Goal: Task Accomplishment & Management: Use online tool/utility

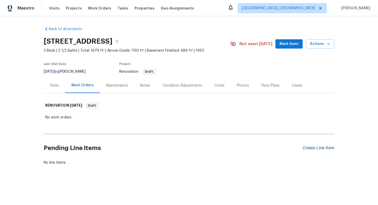
click at [319, 149] on div "Create Line Item" at bounding box center [319, 148] width 32 height 5
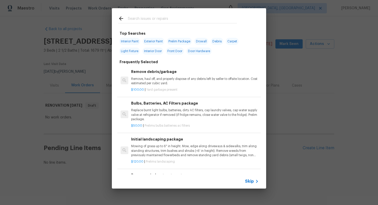
click at [257, 183] on icon at bounding box center [257, 181] width 2 height 3
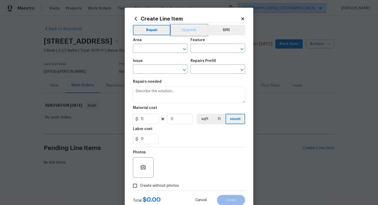
click at [184, 32] on button "Upgrade" at bounding box center [189, 30] width 37 height 10
click at [142, 26] on button "Repair" at bounding box center [151, 30] width 37 height 10
click at [147, 50] on input "text" at bounding box center [153, 49] width 40 height 8
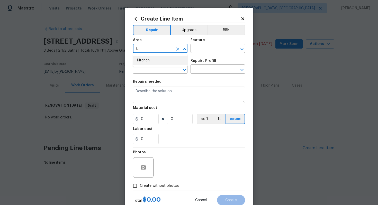
click at [150, 62] on li "Kitchen" at bounding box center [160, 60] width 55 height 8
type input "Kitchen"
click at [203, 47] on input "text" at bounding box center [211, 49] width 40 height 8
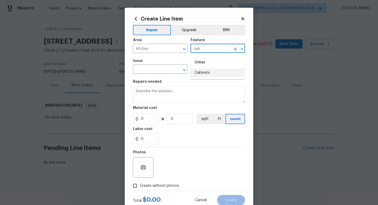
click at [209, 70] on li "Cabinets" at bounding box center [218, 73] width 55 height 8
type input "Cabinets"
click at [152, 70] on input "text" at bounding box center [153, 70] width 40 height 8
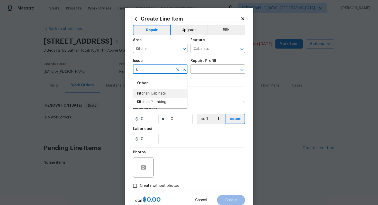
click at [149, 92] on li "Kitchen Cabinets" at bounding box center [160, 94] width 55 height 8
type input "Kitchen Cabinets"
click at [207, 73] on input "text" at bounding box center [211, 70] width 40 height 8
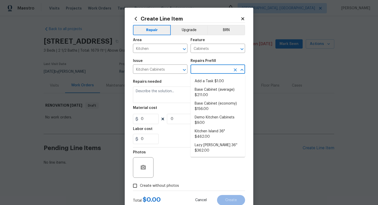
click at [206, 79] on li "Add a Task $1.00" at bounding box center [218, 81] width 55 height 8
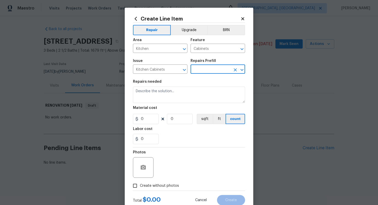
type input "Add a Task $1.00"
type textarea "HPM to detail"
type input "1"
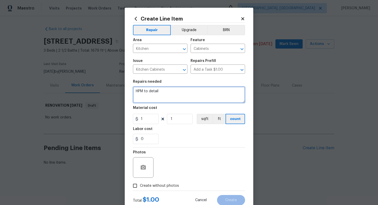
click at [173, 98] on textarea "HPM to detail" at bounding box center [189, 95] width 112 height 16
paste textarea "Replace kitchen cabinets"
type textarea "#sala - Replace kitchen cabinets"
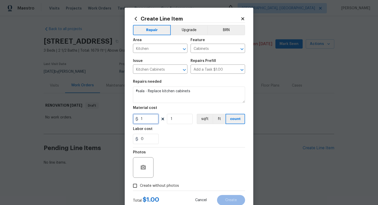
click at [150, 121] on input "1" at bounding box center [146, 119] width 26 height 10
type input "8500"
click at [174, 185] on span "Create without photos" at bounding box center [159, 186] width 39 height 5
click at [140, 185] on input "Create without photos" at bounding box center [135, 186] width 10 height 10
checkbox input "true"
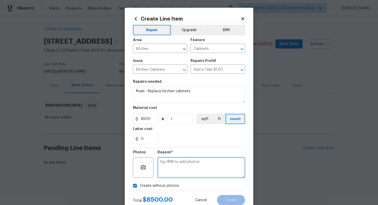
click at [183, 160] on textarea at bounding box center [202, 168] width 88 height 21
type textarea "n/a"
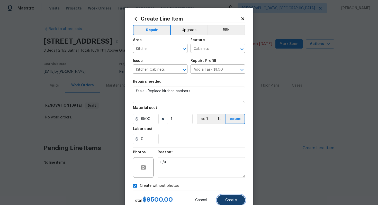
click at [234, 198] on button "Create" at bounding box center [231, 200] width 28 height 10
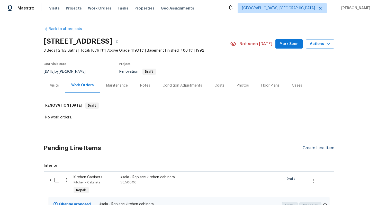
click at [310, 147] on div "Create Line Item" at bounding box center [319, 148] width 32 height 5
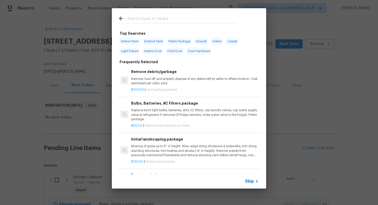
click at [248, 179] on span "Skip" at bounding box center [249, 181] width 9 height 5
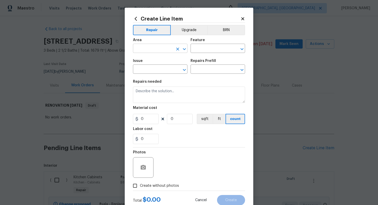
click at [169, 48] on input "text" at bounding box center [153, 49] width 40 height 8
click at [169, 64] on li "Kitchen" at bounding box center [160, 60] width 55 height 8
type input "Kitchen"
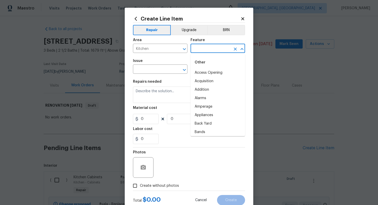
click at [205, 50] on input "text" at bounding box center [211, 49] width 40 height 8
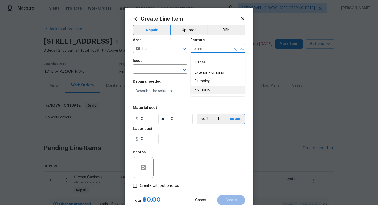
click at [206, 93] on li "Plumbing" at bounding box center [218, 90] width 55 height 8
type input "Plumbing"
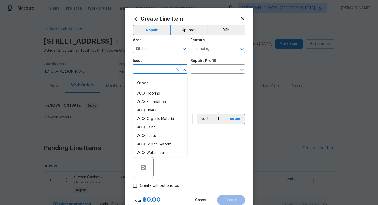
click at [140, 72] on input "text" at bounding box center [153, 70] width 40 height 8
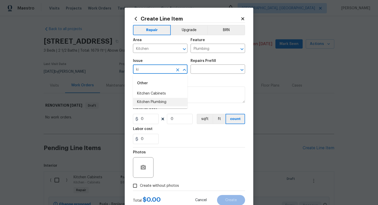
click at [153, 105] on li "Kitchen Plumbing" at bounding box center [160, 102] width 55 height 8
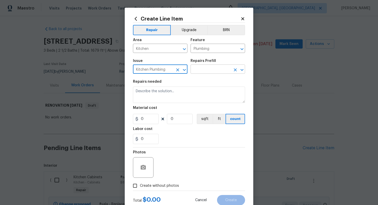
type input "Kitchen Plumbing"
click at [207, 70] on input "text" at bounding box center [211, 70] width 40 height 8
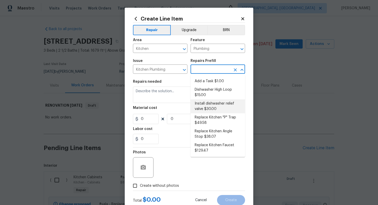
scroll to position [56, 0]
click at [225, 107] on li "Replace Kitchen Sink $232.81" at bounding box center [218, 107] width 55 height 14
type input "Replace Kitchen Sink $232.81"
type textarea "Remove the existing kitchen sink and install a new single or double basin kitch…"
type input "232.81"
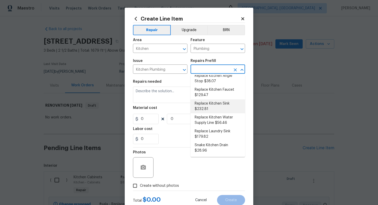
type input "1"
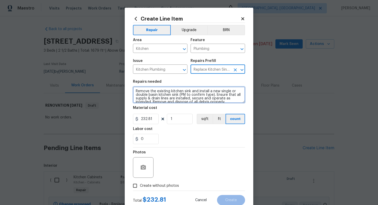
click at [134, 91] on textarea "Remove the existing kitchen sink and install a new single or double basin kitch…" at bounding box center [189, 95] width 112 height 16
type textarea "#sala - Remove the existing kitchen sink and install a new single or double bas…"
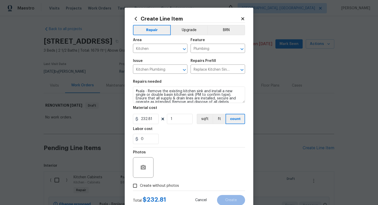
click at [161, 184] on span "Create without photos" at bounding box center [159, 186] width 39 height 5
click at [140, 184] on input "Create without photos" at bounding box center [135, 186] width 10 height 10
checkbox input "true"
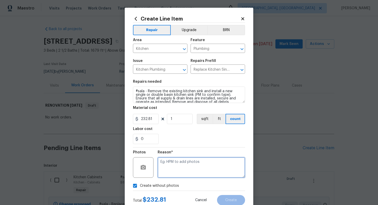
click at [181, 161] on textarea at bounding box center [202, 168] width 88 height 21
type textarea "n/a"
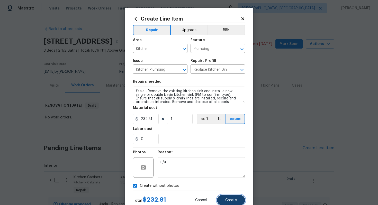
click at [238, 201] on button "Create" at bounding box center [231, 200] width 28 height 10
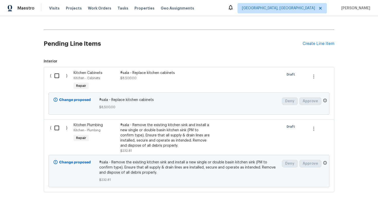
scroll to position [89, 0]
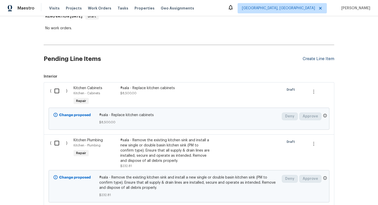
click at [322, 60] on div "Create Line Item" at bounding box center [319, 59] width 32 height 5
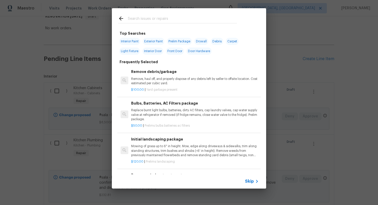
click at [251, 183] on span "Skip" at bounding box center [249, 181] width 9 height 5
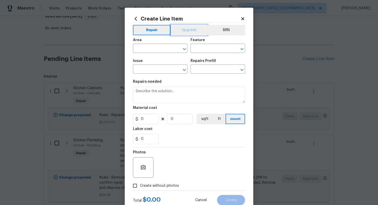
click at [178, 29] on button "Upgrade" at bounding box center [189, 30] width 37 height 10
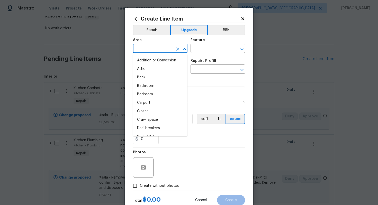
click at [161, 50] on input "text" at bounding box center [153, 49] width 40 height 8
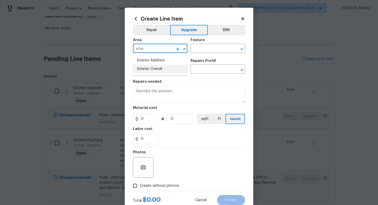
click at [160, 68] on li "Interior Overall" at bounding box center [160, 69] width 55 height 8
type input "Interior Overall"
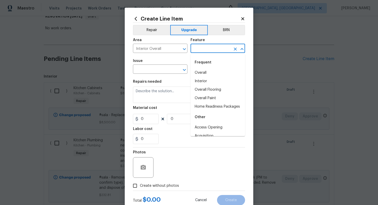
click at [214, 52] on input "text" at bounding box center [211, 49] width 40 height 8
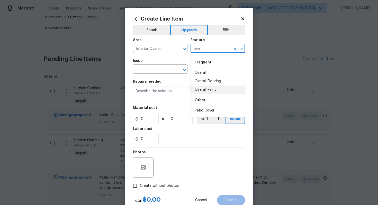
click at [211, 91] on li "Overall Paint" at bounding box center [218, 90] width 55 height 8
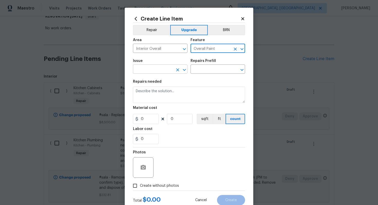
type input "Overall Paint"
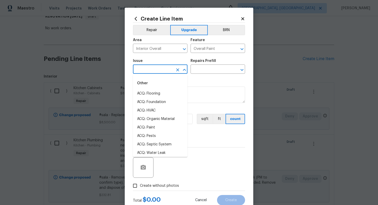
click at [158, 69] on input "text" at bounding box center [153, 70] width 40 height 8
click at [154, 139] on li "Interior Paint" at bounding box center [160, 136] width 55 height 8
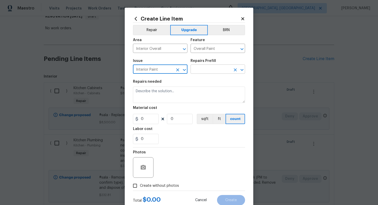
type input "Interior Paint"
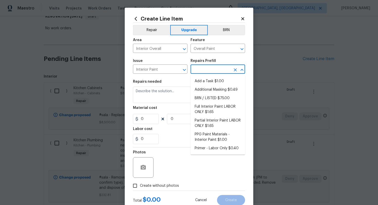
click at [209, 71] on input "text" at bounding box center [211, 70] width 40 height 8
click at [212, 106] on li "Full Interior Paint LABOR ONLY $1.65" at bounding box center [218, 110] width 55 height 14
type input "Full Interior Paint LABOR ONLY $1.65"
type textarea "Full Interior paint - (walls, ceilings, trim, and doors) - PAINT PROVIDED BY OP…"
type input "1.65"
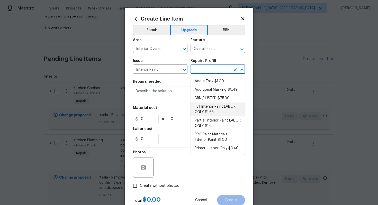
type input "1"
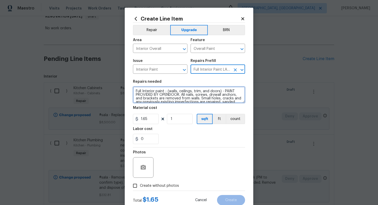
click at [134, 92] on textarea "Full Interior paint - (walls, ceilings, trim, and doors) - PAINT PROVIDED BY OP…" at bounding box center [189, 95] width 112 height 16
type textarea "#sala - Full Interior paint - (walls, ceilings, trim, and doors) - PAINT PROVID…"
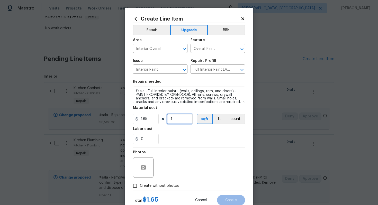
click at [175, 124] on input "1" at bounding box center [180, 119] width 26 height 10
click at [241, 18] on icon at bounding box center [243, 18] width 5 height 5
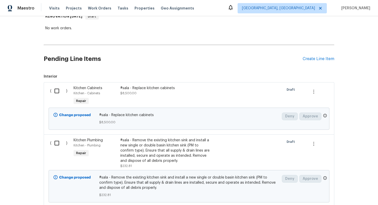
scroll to position [0, 0]
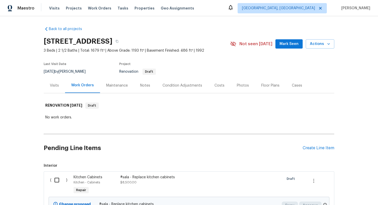
click at [320, 145] on div "Pending Line Items Create Line Item" at bounding box center [189, 148] width 291 height 24
click at [311, 149] on div "Create Line Item" at bounding box center [319, 148] width 32 height 5
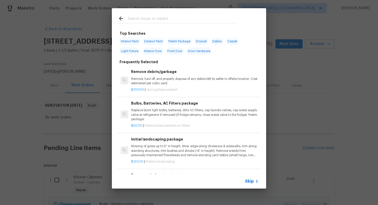
click at [253, 180] on span "Skip" at bounding box center [249, 181] width 9 height 5
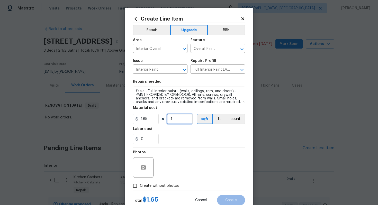
click at [187, 121] on input "1" at bounding box center [180, 119] width 26 height 10
type input "1679"
click at [160, 185] on span "Create without photos" at bounding box center [159, 186] width 39 height 5
click at [140, 185] on input "Create without photos" at bounding box center [135, 186] width 10 height 10
checkbox input "true"
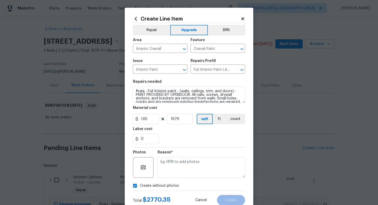
click at [174, 179] on div "Reason*" at bounding box center [202, 164] width 88 height 33
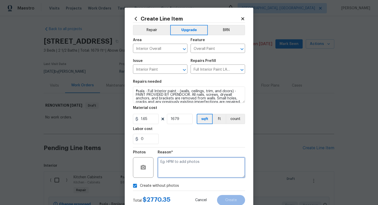
click at [177, 168] on textarea at bounding box center [202, 168] width 88 height 21
type textarea "n/a"
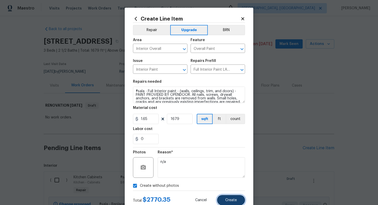
click at [231, 198] on button "Create" at bounding box center [231, 200] width 28 height 10
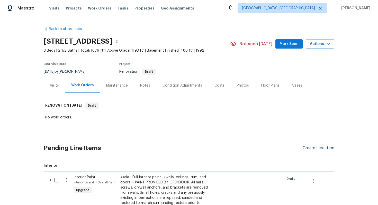
click at [312, 149] on div "Create Line Item" at bounding box center [319, 148] width 32 height 5
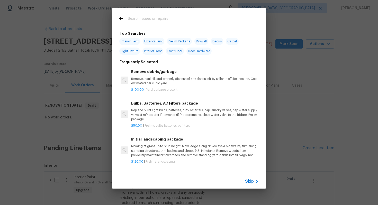
click at [259, 182] on icon at bounding box center [257, 182] width 6 height 6
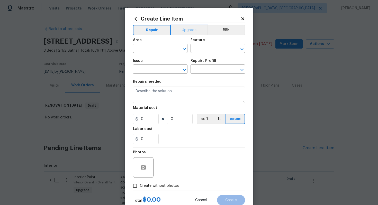
click at [185, 32] on button "Upgrade" at bounding box center [189, 30] width 37 height 10
click at [168, 52] on input "text" at bounding box center [153, 49] width 40 height 8
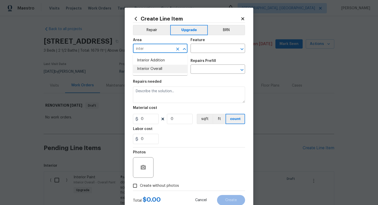
click at [171, 71] on li "Interior Overall" at bounding box center [160, 69] width 55 height 8
type input "Interior Overall"
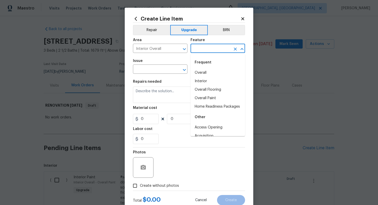
click at [209, 48] on input "text" at bounding box center [211, 49] width 40 height 8
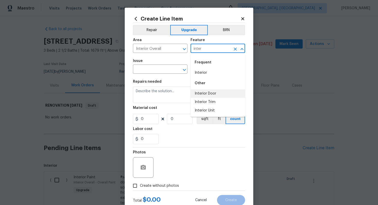
click at [205, 95] on li "Interior Door" at bounding box center [218, 94] width 55 height 8
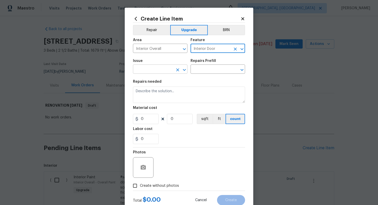
type input "Interior Door"
click at [156, 73] on input "text" at bounding box center [153, 70] width 40 height 8
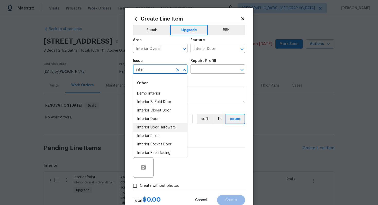
click at [169, 125] on li "Interior Door Hardware" at bounding box center [160, 128] width 55 height 8
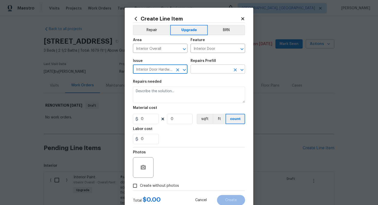
type input "Interior Door Hardware"
click at [216, 68] on input "text" at bounding box center [211, 70] width 40 height 8
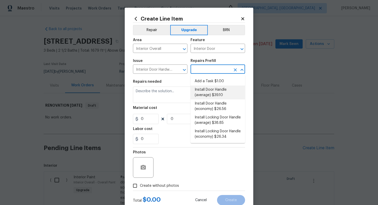
click at [211, 92] on li "Install Door Handle (average) $39.10" at bounding box center [218, 93] width 55 height 14
type input "Install Door Handle (average) $39.10"
type textarea "Remove the existing interior door handle (if present). Install a new (average) …"
type input "39.1"
type input "1"
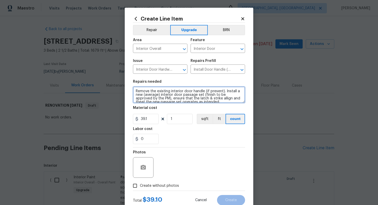
click at [134, 92] on textarea "Remove the existing interior door handle (if present). Install a new (average) …" at bounding box center [189, 95] width 112 height 16
type textarea "#sala - Remove the existing interior door handle (if present). Install a new (a…"
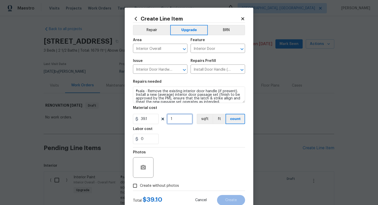
click at [180, 120] on input "1" at bounding box center [180, 119] width 26 height 10
type input "15"
click at [169, 186] on span "Create without photos" at bounding box center [159, 186] width 39 height 5
click at [140, 186] on input "Create without photos" at bounding box center [135, 186] width 10 height 10
checkbox input "true"
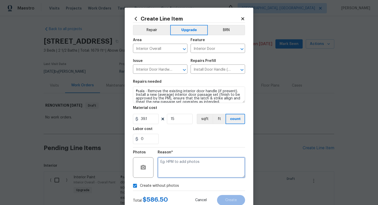
click at [196, 164] on textarea at bounding box center [202, 168] width 88 height 21
type textarea "n/a"
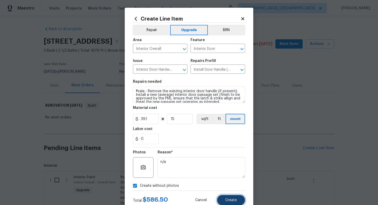
click at [233, 201] on span "Create" at bounding box center [231, 201] width 12 height 4
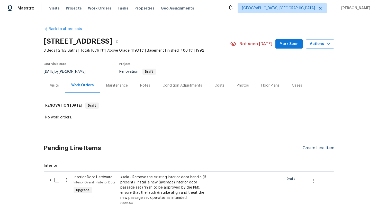
click at [325, 149] on div "Create Line Item" at bounding box center [319, 148] width 32 height 5
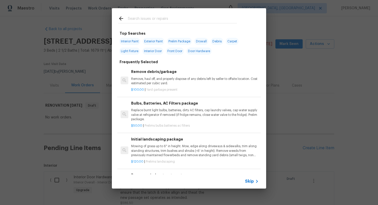
click at [248, 183] on span "Skip" at bounding box center [249, 181] width 9 height 5
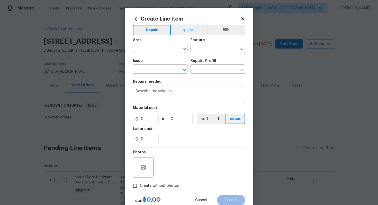
click at [182, 30] on button "Upgrade" at bounding box center [189, 30] width 37 height 10
click at [153, 50] on input "text" at bounding box center [153, 49] width 40 height 8
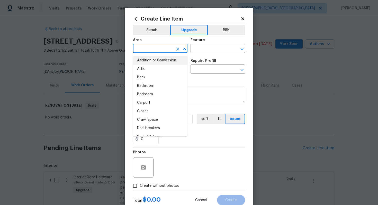
click at [150, 50] on input "text" at bounding box center [153, 49] width 40 height 8
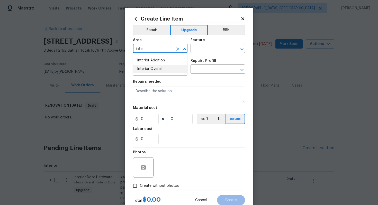
click at [161, 69] on li "Interior Overall" at bounding box center [160, 69] width 55 height 8
type input "Interior Overall"
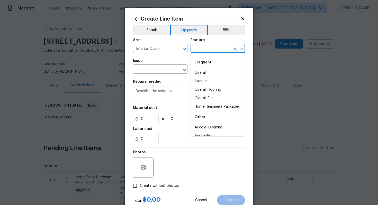
click at [214, 48] on input "text" at bounding box center [211, 49] width 40 height 8
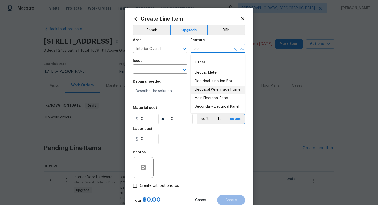
click at [221, 92] on li "Electrical Wire Inside Home" at bounding box center [218, 90] width 55 height 8
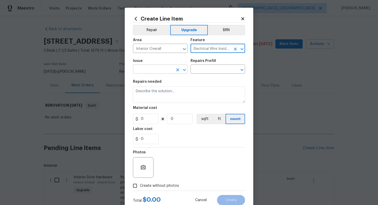
type input "Electrical Wire Inside Home"
click at [147, 69] on input "text" at bounding box center [153, 70] width 40 height 8
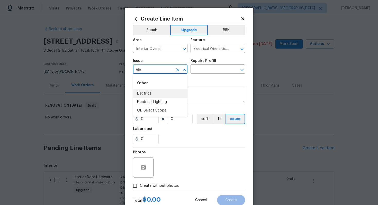
click at [155, 91] on li "Electrical" at bounding box center [160, 94] width 55 height 8
type input "Electrical"
click at [208, 68] on input "text" at bounding box center [211, 70] width 40 height 8
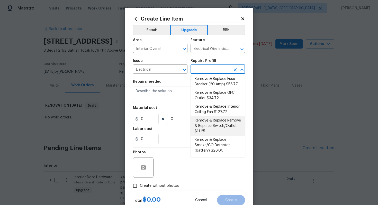
scroll to position [70, 0]
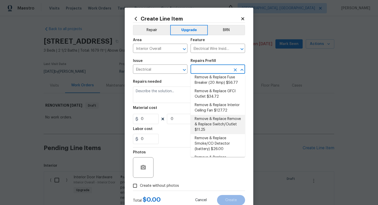
click at [224, 118] on li "Remove & Replace Remove & Replace Switch/Outlet $11.25" at bounding box center [218, 124] width 55 height 19
type input "Remove & Replace Remove & Replace Switch/Outlet $11.25"
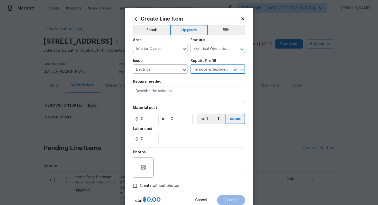
type textarea "Remove and replace switch(es) and/or outlet(s) with new (covers to match the re…"
type input "1"
type input "11.25"
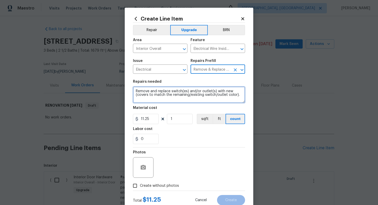
click at [133, 90] on textarea "Remove and replace switch(es) and/or outlet(s) with new (covers to match the re…" at bounding box center [189, 95] width 112 height 16
type textarea "#sala - Remove and replace switch(es) and/or outlet(s) with new (covers to matc…"
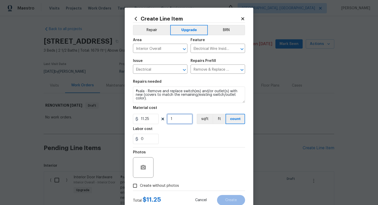
click at [179, 121] on input "1" at bounding box center [180, 119] width 26 height 10
type input "100"
click at [167, 187] on span "Create without photos" at bounding box center [159, 186] width 39 height 5
click at [140, 187] on input "Create without photos" at bounding box center [135, 186] width 10 height 10
checkbox input "true"
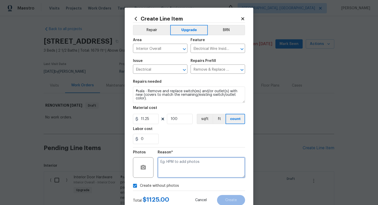
click at [178, 171] on textarea at bounding box center [202, 168] width 88 height 21
type textarea "n/a"
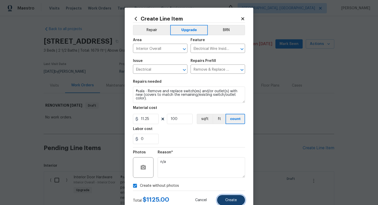
click at [222, 201] on button "Create" at bounding box center [231, 200] width 28 height 10
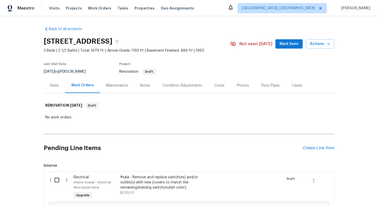
click at [318, 145] on div "Pending Line Items Create Line Item" at bounding box center [189, 148] width 291 height 24
click at [317, 145] on div "Pending Line Items Create Line Item" at bounding box center [189, 148] width 291 height 24
click at [314, 149] on div "Create Line Item" at bounding box center [319, 148] width 32 height 5
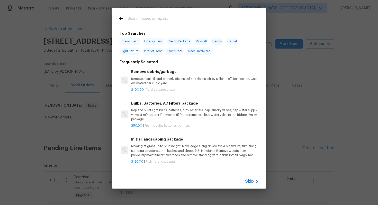
click at [250, 182] on span "Skip" at bounding box center [249, 181] width 9 height 5
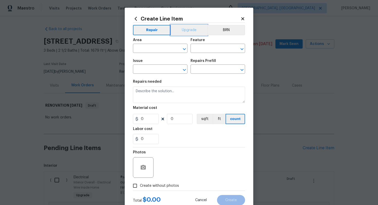
click at [183, 26] on button "Upgrade" at bounding box center [189, 30] width 37 height 10
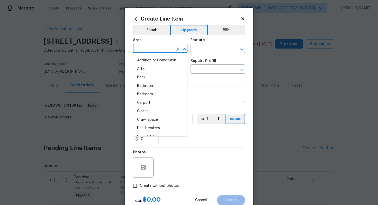
click at [152, 49] on input "text" at bounding box center [153, 49] width 40 height 8
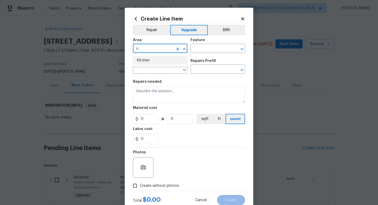
click at [154, 59] on li "Kitchen" at bounding box center [160, 60] width 55 height 8
type input "Kitchen"
click at [217, 50] on input "text" at bounding box center [211, 49] width 40 height 8
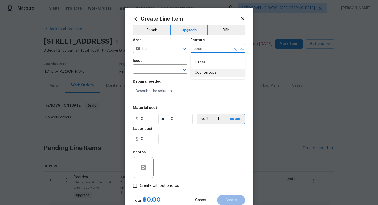
click at [210, 76] on li "Countertops" at bounding box center [218, 73] width 55 height 8
type input "Countertops"
click at [153, 74] on input "text" at bounding box center [153, 70] width 40 height 8
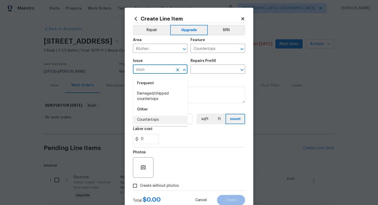
click at [145, 117] on li "Countertops" at bounding box center [160, 120] width 55 height 8
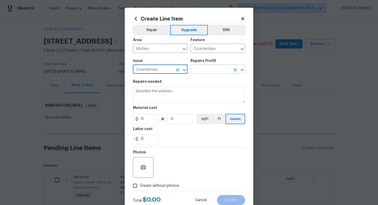
type input "Countertops"
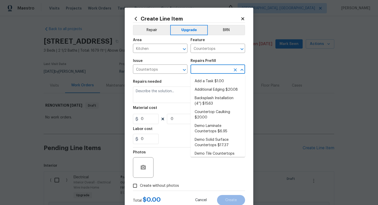
click at [204, 69] on input "text" at bounding box center [211, 70] width 40 height 8
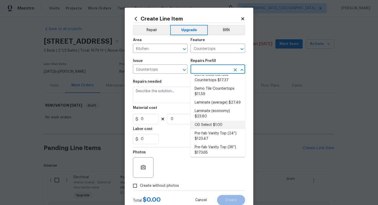
scroll to position [137, 0]
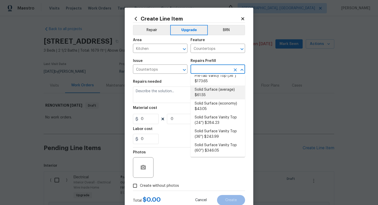
click at [219, 94] on li "Solid Surface (average) $61.55" at bounding box center [218, 93] width 55 height 14
type input "Solid Surface (average) $61.55"
type textarea "Remove the existing countertops (if present) and prep the area. Install new sol…"
type input "61.55"
type input "1"
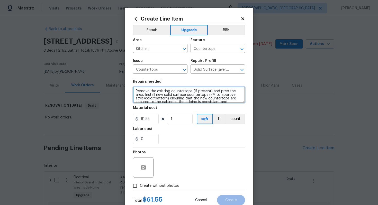
click at [135, 90] on textarea "Remove the existing countertops (if present) and prep the area. Install new sol…" at bounding box center [189, 95] width 112 height 16
type textarea "#sala - Remove the existing countertops (if present) and prep the area. Install…"
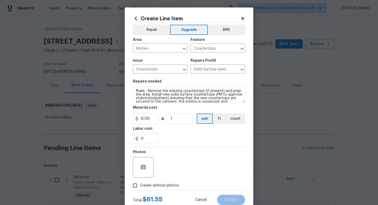
click at [151, 186] on span "Create without photos" at bounding box center [159, 185] width 39 height 5
click at [140, 186] on input "Create without photos" at bounding box center [135, 186] width 10 height 10
checkbox input "true"
click at [181, 120] on input "1" at bounding box center [180, 119] width 26 height 10
type input "60"
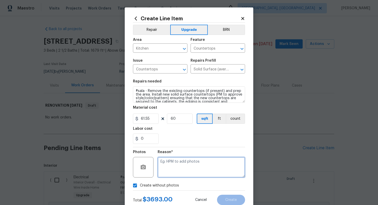
click at [184, 167] on textarea at bounding box center [202, 167] width 88 height 21
type textarea "n/a"
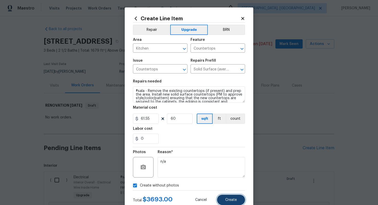
click at [234, 202] on button "Create" at bounding box center [231, 200] width 28 height 10
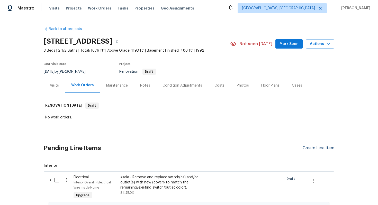
click at [318, 148] on div "Create Line Item" at bounding box center [319, 148] width 32 height 5
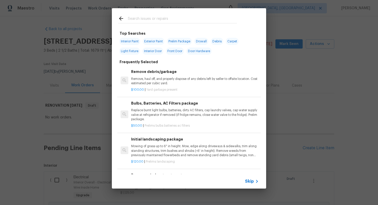
click at [253, 182] on span "Skip" at bounding box center [249, 181] width 9 height 5
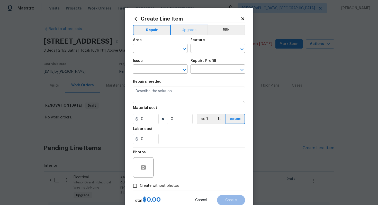
click at [191, 27] on button "Upgrade" at bounding box center [189, 30] width 37 height 10
click at [166, 51] on input "text" at bounding box center [153, 49] width 40 height 8
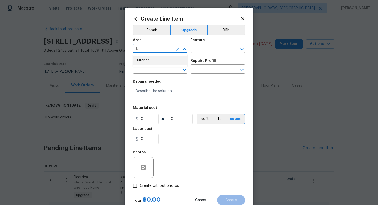
click at [166, 64] on li "Kitchen" at bounding box center [160, 60] width 55 height 8
type input "Kitchen"
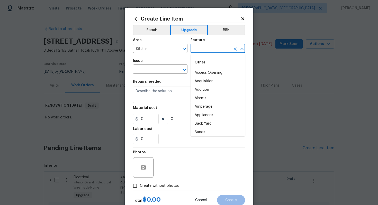
click at [206, 50] on input "text" at bounding box center [211, 49] width 40 height 8
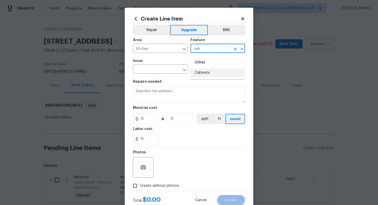
click at [203, 73] on li "Cabinets" at bounding box center [218, 73] width 55 height 8
type input "Cabinets"
click at [141, 70] on input "text" at bounding box center [153, 70] width 40 height 8
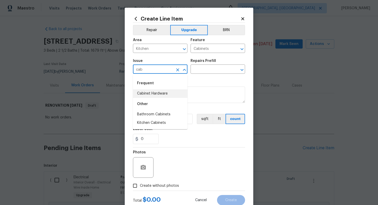
click at [155, 91] on li "Cabinet Hardware" at bounding box center [160, 94] width 55 height 8
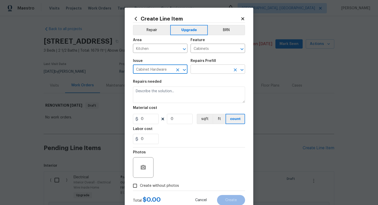
type input "Cabinet Hardware"
click at [210, 70] on input "text" at bounding box center [211, 70] width 40 height 8
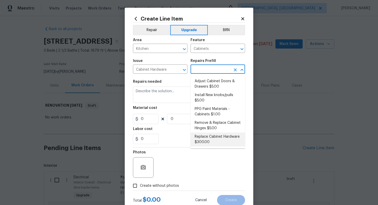
click at [212, 140] on li "Replace Cabinet Hardware $300.00" at bounding box center [218, 140] width 55 height 14
type input "Replace Cabinet Hardware $300.00"
type textarea "Replace cabinet hardware with new hinges and pulls. HPM to provide specs"
type input "300"
type input "1"
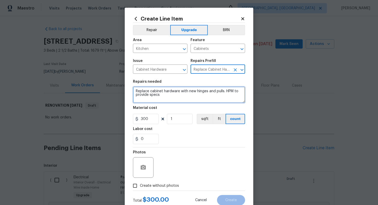
click at [133, 92] on textarea "Replace cabinet hardware with new hinges and pulls. HPM to provide specs" at bounding box center [189, 95] width 112 height 16
type textarea "#sala - Replace cabinet hardware with new hinges and pulls. HPM to provide specs"
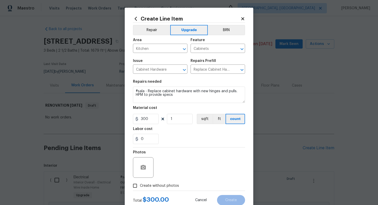
click at [159, 186] on span "Create without photos" at bounding box center [159, 186] width 39 height 5
click at [140, 186] on input "Create without photos" at bounding box center [135, 186] width 10 height 10
checkbox input "true"
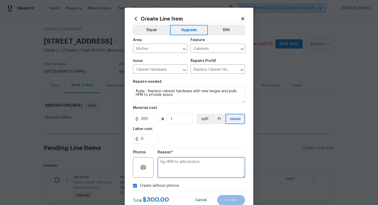
click at [176, 175] on textarea at bounding box center [202, 168] width 88 height 21
type textarea "n/a"
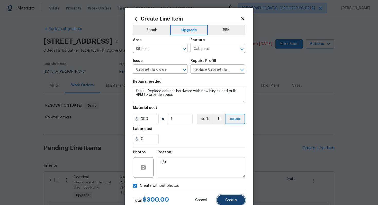
click at [232, 203] on button "Create" at bounding box center [231, 200] width 28 height 10
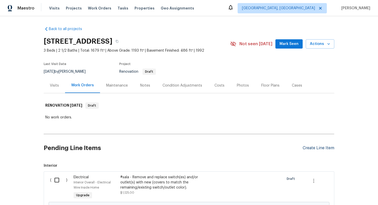
click at [314, 151] on div "Create Line Item" at bounding box center [319, 148] width 32 height 5
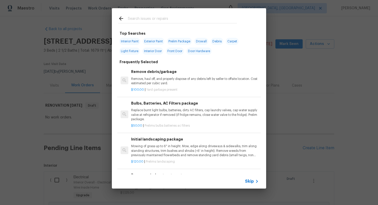
click at [248, 182] on span "Skip" at bounding box center [249, 181] width 9 height 5
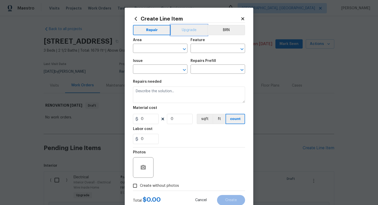
click at [193, 28] on button "Upgrade" at bounding box center [189, 30] width 37 height 10
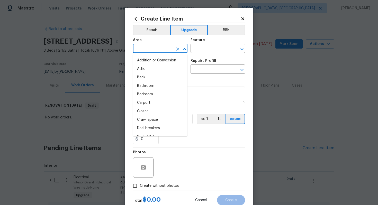
click at [163, 49] on input "text" at bounding box center [153, 49] width 40 height 8
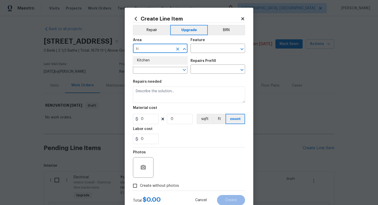
click at [156, 59] on li "Kitchen" at bounding box center [160, 60] width 55 height 8
type input "Kitchen"
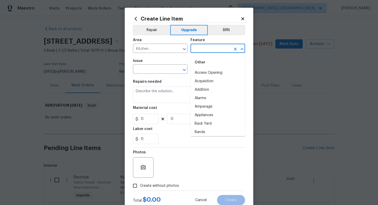
click at [215, 50] on input "text" at bounding box center [211, 49] width 40 height 8
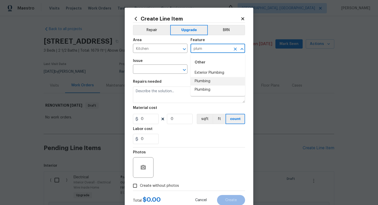
click at [206, 81] on li "Plumbing" at bounding box center [218, 81] width 55 height 8
type input "Plumbing"
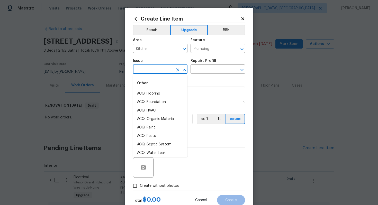
click at [149, 71] on input "text" at bounding box center [153, 70] width 40 height 8
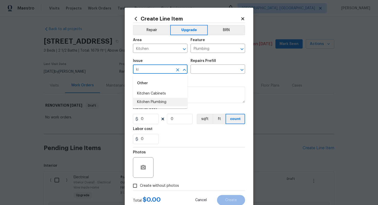
click at [161, 103] on li "Kitchen Plumbing" at bounding box center [160, 102] width 55 height 8
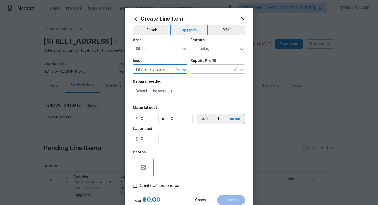
type input "Kitchen Plumbing"
click at [210, 67] on input "text" at bounding box center [211, 70] width 40 height 8
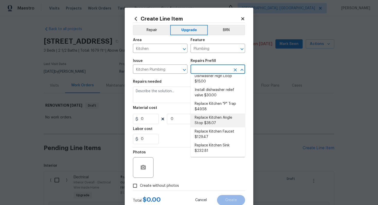
scroll to position [18, 0]
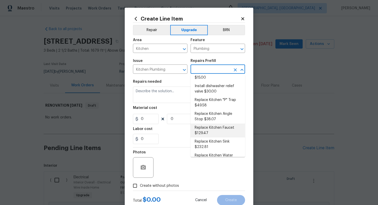
click at [213, 130] on li "Replace Kitchen Faucet $129.47" at bounding box center [218, 131] width 55 height 14
type input "Replace Kitchen Faucet $129.47"
type textarea "Remove the existing kitchen faucet, prep the area and install a new kitchen fau…"
type input "129.47"
type input "1"
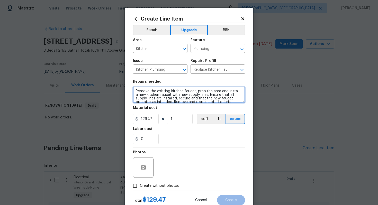
click at [134, 91] on textarea "Remove the existing kitchen faucet, prep the area and install a new kitchen fau…" at bounding box center [189, 95] width 112 height 16
type textarea "#sala - Remove the existing kitchen faucet, prep the area and install a new kit…"
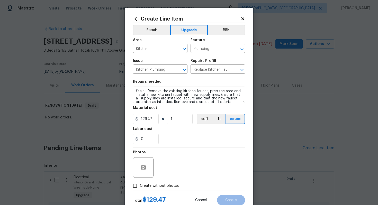
click at [164, 185] on span "Create without photos" at bounding box center [159, 186] width 39 height 5
click at [140, 185] on input "Create without photos" at bounding box center [135, 186] width 10 height 10
checkbox input "true"
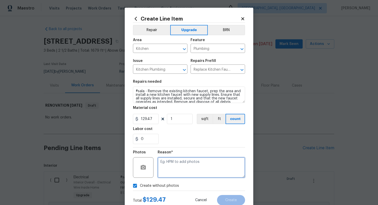
click at [183, 166] on textarea at bounding box center [202, 168] width 88 height 21
type textarea "n/a"
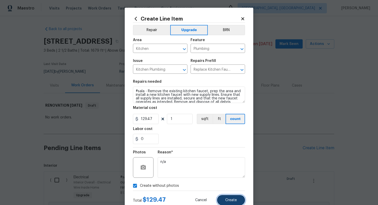
click at [235, 200] on span "Create" at bounding box center [231, 201] width 12 height 4
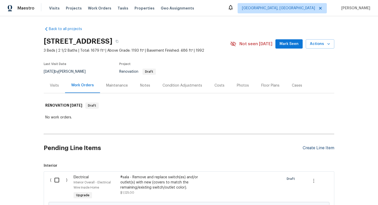
click at [316, 147] on div "Create Line Item" at bounding box center [319, 148] width 32 height 5
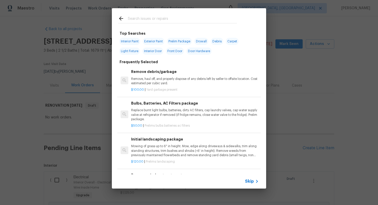
click at [252, 179] on div "Skip" at bounding box center [252, 182] width 15 height 6
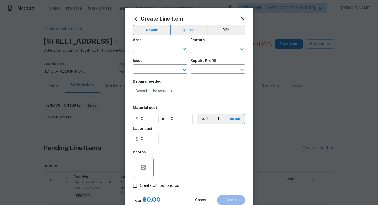
click at [185, 30] on button "Upgrade" at bounding box center [189, 30] width 37 height 10
click at [158, 49] on input "text" at bounding box center [153, 49] width 40 height 8
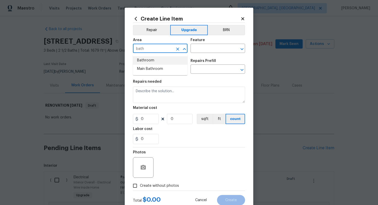
click at [154, 59] on li "Bathroom" at bounding box center [160, 60] width 55 height 8
type input "Bathroom"
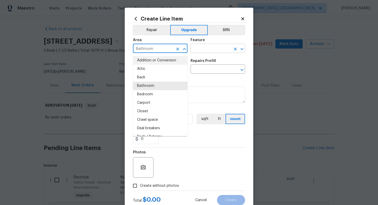
click at [211, 46] on input "text" at bounding box center [211, 49] width 40 height 8
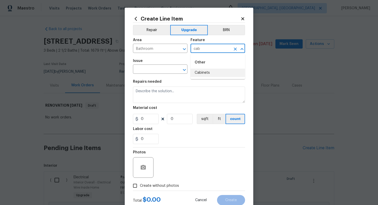
click at [216, 73] on li "Cabinets" at bounding box center [218, 73] width 55 height 8
type input "Cabinets"
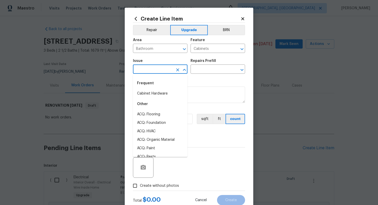
click at [157, 72] on input "text" at bounding box center [153, 70] width 40 height 8
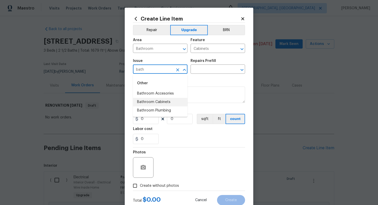
click at [159, 102] on li "Bathroom Cabinets" at bounding box center [160, 102] width 55 height 8
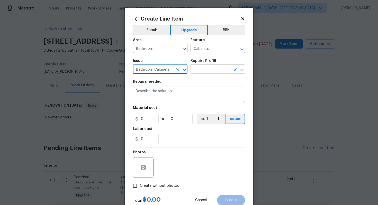
type input "Bathroom Cabinets"
click at [202, 71] on input "text" at bounding box center [211, 70] width 40 height 8
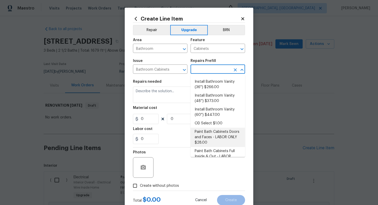
scroll to position [22, 0]
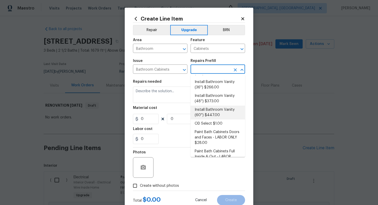
click at [213, 117] on li "Install Bathroom Vanity (60'') $447.00" at bounding box center [218, 113] width 55 height 14
type input "Install Bathroom Vanity (60'') $447.00"
type textarea "Remove the existing bathroom vanity (if present) and install a new 60'' bathroo…"
type input "447"
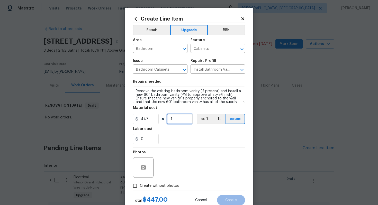
click at [180, 119] on input "1" at bounding box center [180, 119] width 26 height 10
type input "3"
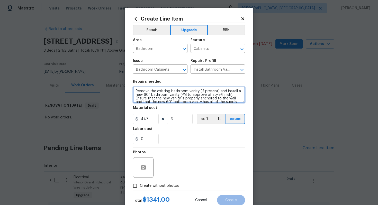
click at [134, 91] on textarea "Remove the existing bathroom vanity (if present) and install a new 60'' bathroo…" at bounding box center [189, 95] width 112 height 16
type textarea "#sala - Remove the existing bathroom vanity (if present) and install a new 60''…"
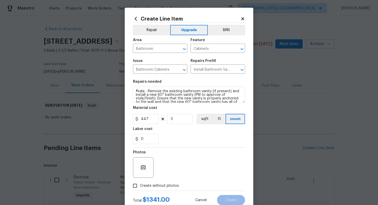
click at [164, 186] on span "Create without photos" at bounding box center [159, 186] width 39 height 5
click at [140, 186] on input "Create without photos" at bounding box center [135, 186] width 10 height 10
checkbox input "true"
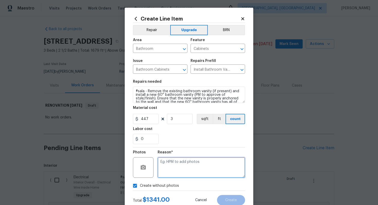
click at [179, 176] on textarea at bounding box center [202, 168] width 88 height 21
type textarea "n/a"
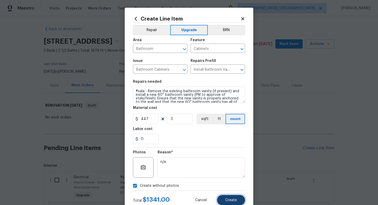
click at [238, 203] on button "Create" at bounding box center [231, 200] width 28 height 10
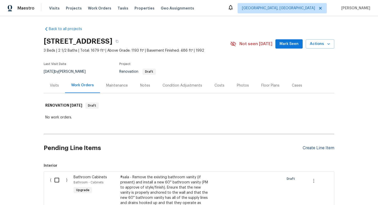
click at [320, 147] on div "Create Line Item" at bounding box center [319, 148] width 32 height 5
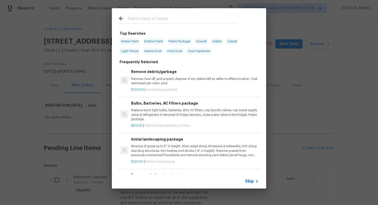
click at [254, 180] on span "Skip" at bounding box center [249, 181] width 9 height 5
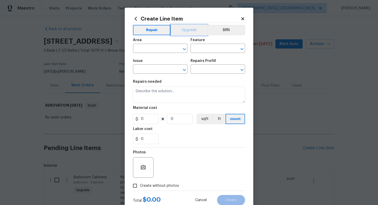
click at [183, 29] on button "Upgrade" at bounding box center [189, 30] width 37 height 10
click at [155, 43] on div "Area" at bounding box center [160, 41] width 55 height 7
click at [152, 47] on input "text" at bounding box center [153, 49] width 40 height 8
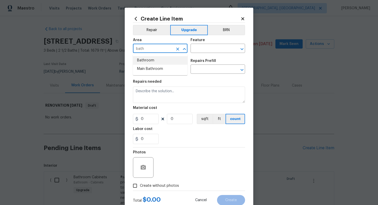
click at [150, 63] on li "Bathroom" at bounding box center [160, 60] width 55 height 8
type input "Bathroom"
click at [207, 48] on input "text" at bounding box center [211, 49] width 40 height 8
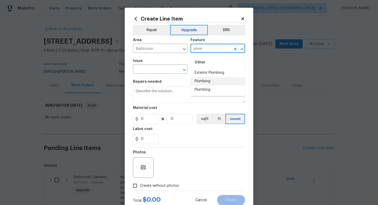
click at [205, 79] on li "Plumbing" at bounding box center [218, 81] width 55 height 8
type input "Plumbing"
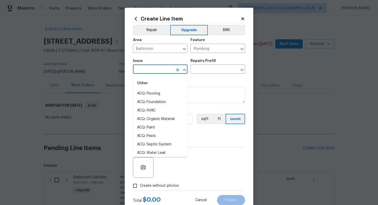
click at [150, 69] on input "text" at bounding box center [153, 70] width 40 height 8
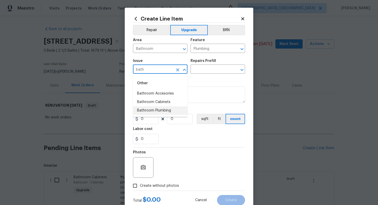
click at [176, 111] on li "Bathroom Plumbing" at bounding box center [160, 111] width 55 height 8
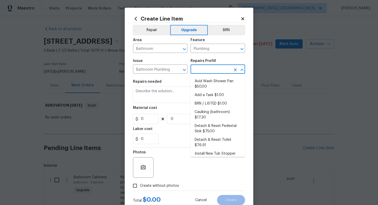
click at [203, 68] on input "text" at bounding box center [211, 70] width 40 height 8
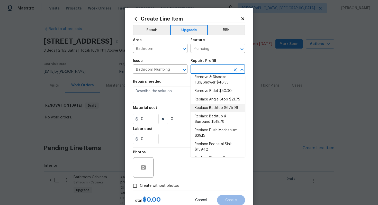
scroll to position [134, 0]
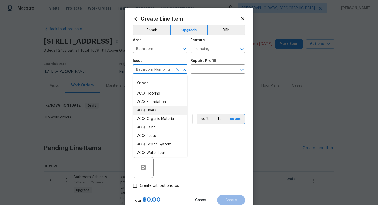
click at [157, 69] on input "Bathroom Plumbing" at bounding box center [153, 70] width 40 height 8
click at [154, 154] on li "Interior Resurfacing" at bounding box center [160, 153] width 55 height 8
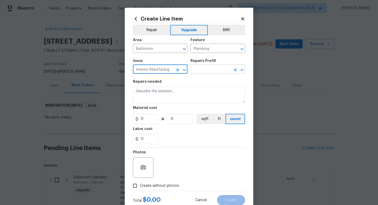
type input "Interior Resurfacing"
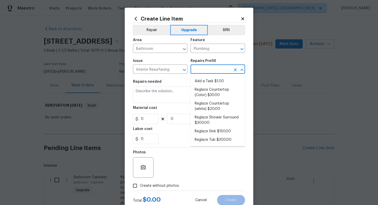
click at [206, 71] on input "text" at bounding box center [211, 70] width 40 height 8
click at [214, 137] on li "Reglaze Tub $300.00" at bounding box center [218, 140] width 55 height 8
type input "Reglaze Tub $300.00"
type textarea "Prep, mask, clean and reglaze the tub (white) both on the in and outer sides. H…"
type input "300"
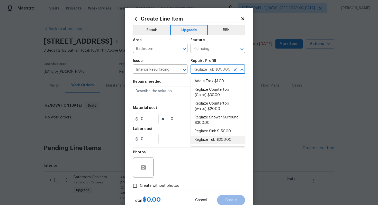
type input "1"
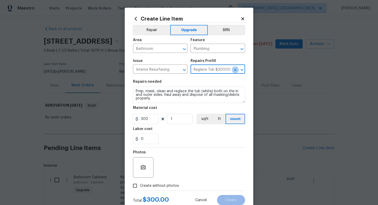
click at [235, 71] on icon "Clear" at bounding box center [235, 69] width 3 height 3
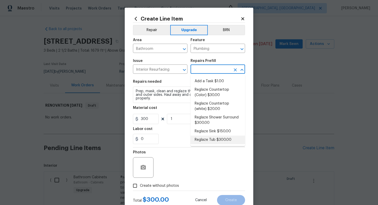
click at [218, 70] on input "text" at bounding box center [211, 70] width 40 height 8
click at [219, 123] on li "Reglaze Shower Surround $300.00" at bounding box center [218, 121] width 55 height 14
type input "Reglaze Shower Surround $300.00"
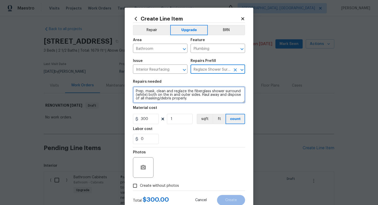
click at [134, 91] on textarea "Prep, mask, clean and reglaze the fiberglass shower surround (white) both on th…" at bounding box center [189, 95] width 112 height 16
type textarea "#sala - Prep, mask, clean and reglaze the fiberglass shower surround (white) bo…"
click at [234, 71] on icon "Clear" at bounding box center [235, 69] width 3 height 3
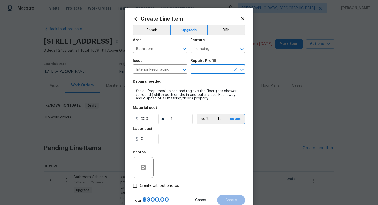
scroll to position [0, 0]
click at [215, 72] on input "text" at bounding box center [211, 70] width 40 height 8
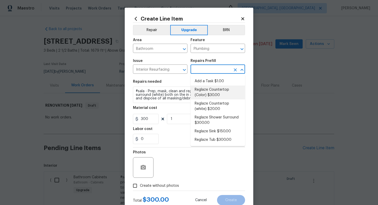
click at [164, 106] on section "Repairs needed #sala - Prep, mask, clean and reglaze the fiberglass shower surr…" at bounding box center [189, 112] width 112 height 71
click at [196, 66] on input "text" at bounding box center [211, 70] width 40 height 8
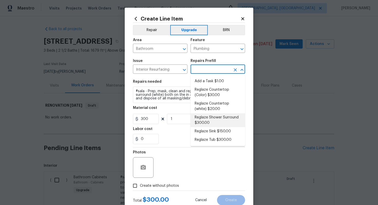
click at [210, 122] on li "Reglaze Shower Surround $300.00" at bounding box center [218, 121] width 55 height 14
type input "Reglaze Shower Surround $300.00"
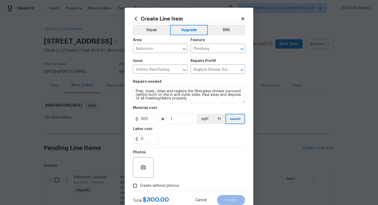
click at [132, 92] on div "Create Line Item Repair Upgrade BRN Area Bathroom ​ Feature Plumbing ​ Issue In…" at bounding box center [189, 111] width 129 height 206
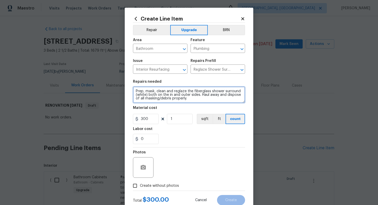
click at [134, 91] on textarea "Prep, mask, clean and reglaze the fiberglass shower surround (white) both on th…" at bounding box center [189, 95] width 112 height 16
paste textarea "Two full baths"
type textarea "#sala - Two full baths - Prep, mask, clean and reglaze the fiberglass shower su…"
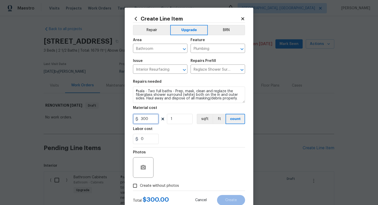
click at [154, 120] on input "300" at bounding box center [146, 119] width 26 height 10
type input "1200"
click at [172, 185] on span "Create without photos" at bounding box center [159, 186] width 39 height 5
click at [140, 185] on input "Create without photos" at bounding box center [135, 186] width 10 height 10
checkbox input "true"
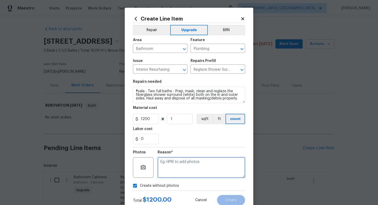
click at [184, 178] on textarea at bounding box center [202, 168] width 88 height 21
type textarea "n/a"
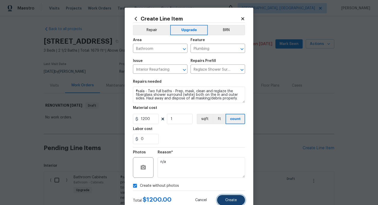
click at [229, 201] on span "Create" at bounding box center [231, 201] width 12 height 4
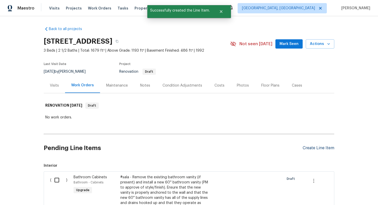
click at [328, 149] on div "Create Line Item" at bounding box center [319, 148] width 32 height 5
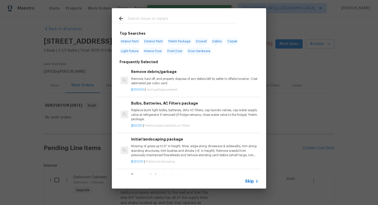
click at [251, 183] on span "Skip" at bounding box center [249, 181] width 9 height 5
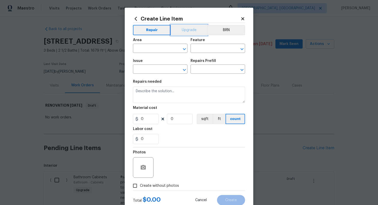
click at [179, 26] on button "Upgrade" at bounding box center [189, 30] width 37 height 10
click at [151, 47] on input "text" at bounding box center [153, 49] width 40 height 8
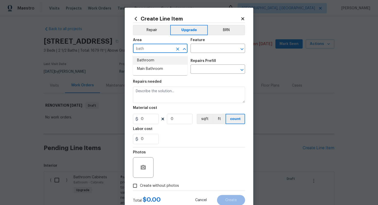
click at [158, 63] on li "Bathroom" at bounding box center [160, 60] width 55 height 8
type input "Bathroom"
click at [196, 53] on input "text" at bounding box center [211, 49] width 40 height 8
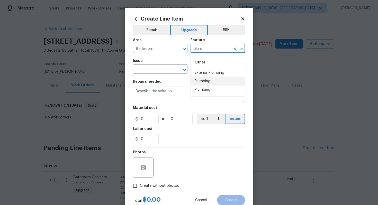
click at [205, 84] on li "Plumbing" at bounding box center [218, 81] width 55 height 8
type input "Plumbing"
click at [155, 73] on input "text" at bounding box center [153, 70] width 40 height 8
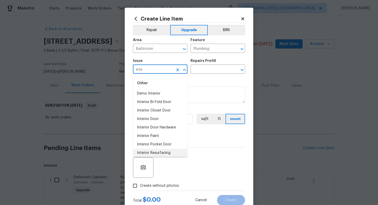
click at [161, 155] on li "Interior Resurfacing" at bounding box center [160, 153] width 55 height 8
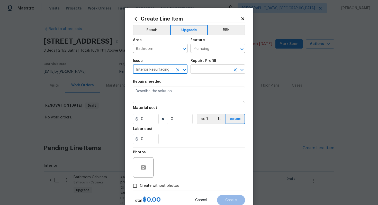
type input "Interior Resurfacing"
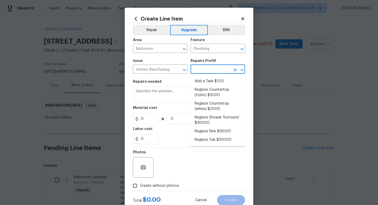
click at [199, 66] on input "text" at bounding box center [211, 70] width 40 height 8
click at [222, 141] on li "Reglaze Tub $300.00" at bounding box center [218, 140] width 55 height 8
type input "Reglaze Tub $300.00"
type textarea "Prep, mask, clean and reglaze the tub (white) both on the in and outer sides. H…"
type input "1"
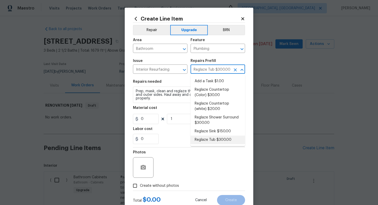
type input "300"
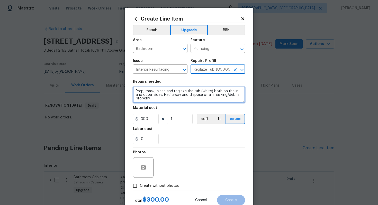
click at [134, 90] on textarea "Prep, mask, clean and reglaze the tub (white) both on the in and outer sides. H…" at bounding box center [189, 95] width 112 height 16
paste textarea "Secondary full bath"
type textarea "#sala - Secondary full bath - Prep, mask, clean and reglaze the tub (white) bot…"
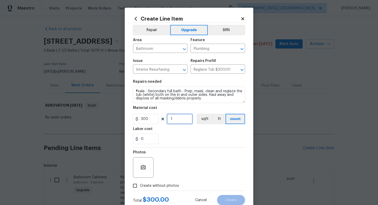
click at [178, 118] on input "1" at bounding box center [180, 119] width 26 height 10
type input "2"
click at [165, 183] on label "Create without photos" at bounding box center [154, 186] width 49 height 10
click at [140, 183] on input "Create without photos" at bounding box center [135, 186] width 10 height 10
checkbox input "true"
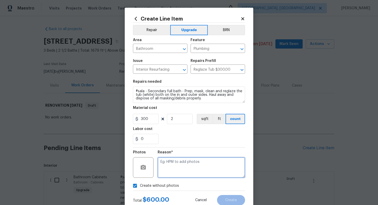
click at [175, 173] on textarea at bounding box center [202, 168] width 88 height 21
type textarea "n/a"
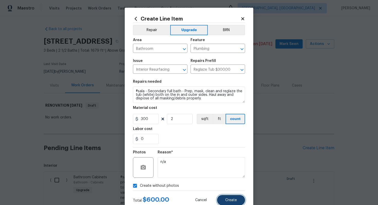
click at [237, 202] on span "Create" at bounding box center [231, 201] width 12 height 4
